Goal: Transaction & Acquisition: Purchase product/service

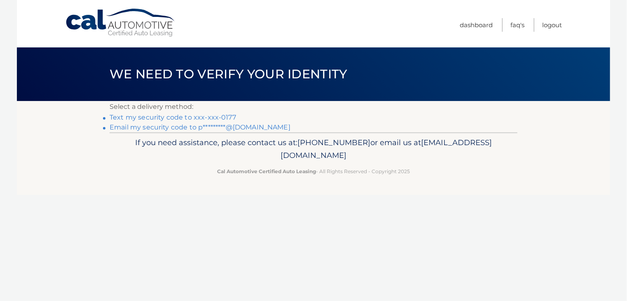
click at [195, 119] on link "Text my security code to xxx-xxx-0177" at bounding box center [173, 117] width 127 height 8
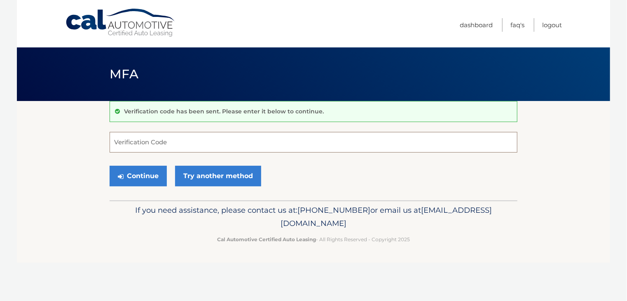
click at [159, 141] on input "Verification Code" at bounding box center [314, 142] width 408 height 21
type input "611357"
click at [157, 175] on button "Continue" at bounding box center [138, 176] width 57 height 21
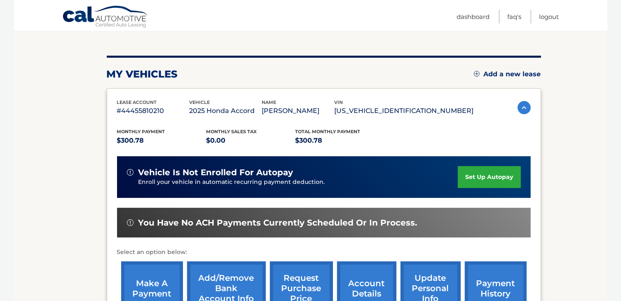
scroll to position [165, 0]
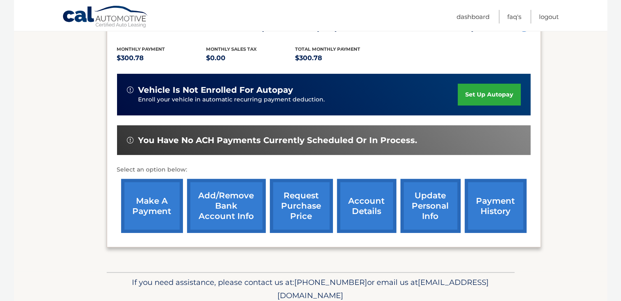
click at [158, 205] on link "make a payment" at bounding box center [152, 206] width 62 height 54
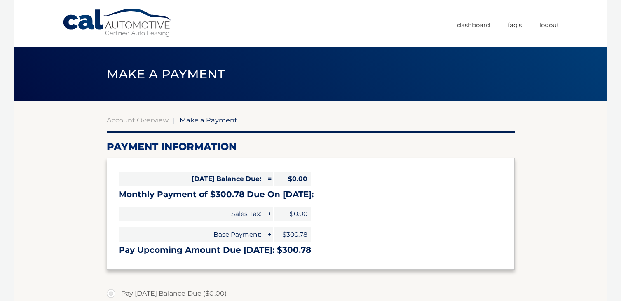
select select "ODk2ZDViOTctY2Y0Yy00ZjhiLTg3NTAtNjRlNWM0ZWJlYzk4"
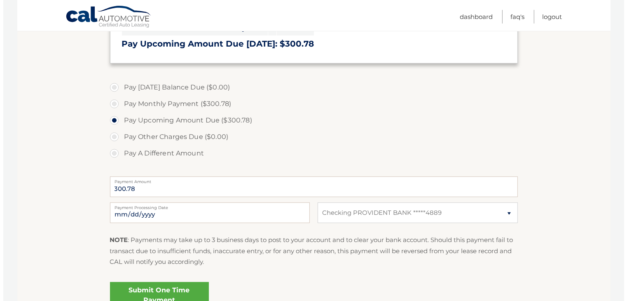
scroll to position [287, 0]
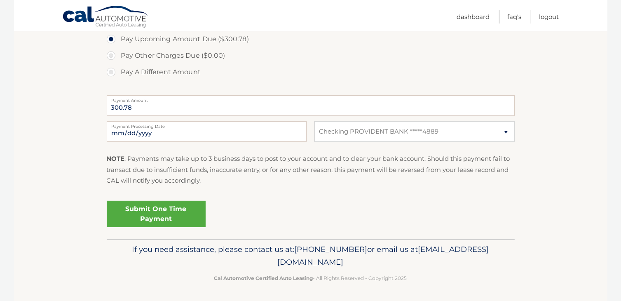
click at [171, 212] on link "Submit One Time Payment" at bounding box center [156, 214] width 99 height 26
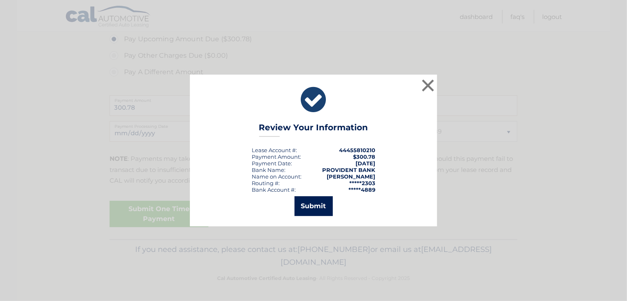
click at [313, 206] on button "Submit" at bounding box center [314, 206] width 38 height 20
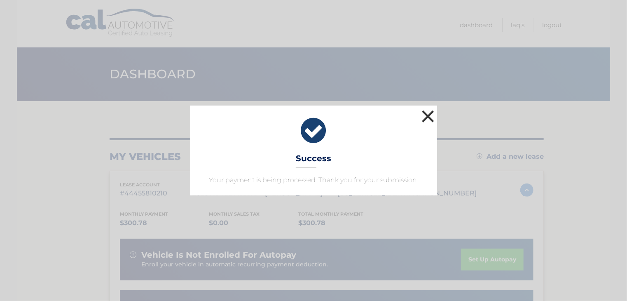
click at [426, 114] on button "×" at bounding box center [428, 116] width 16 height 16
